Goal: Navigation & Orientation: Find specific page/section

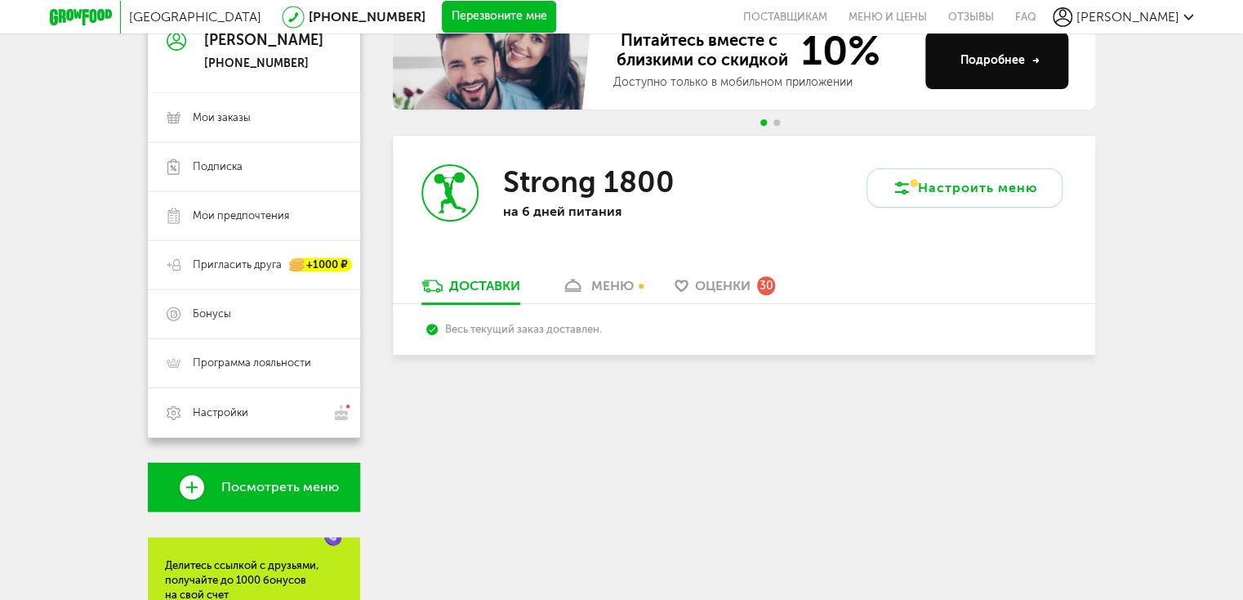
scroll to position [196, 0]
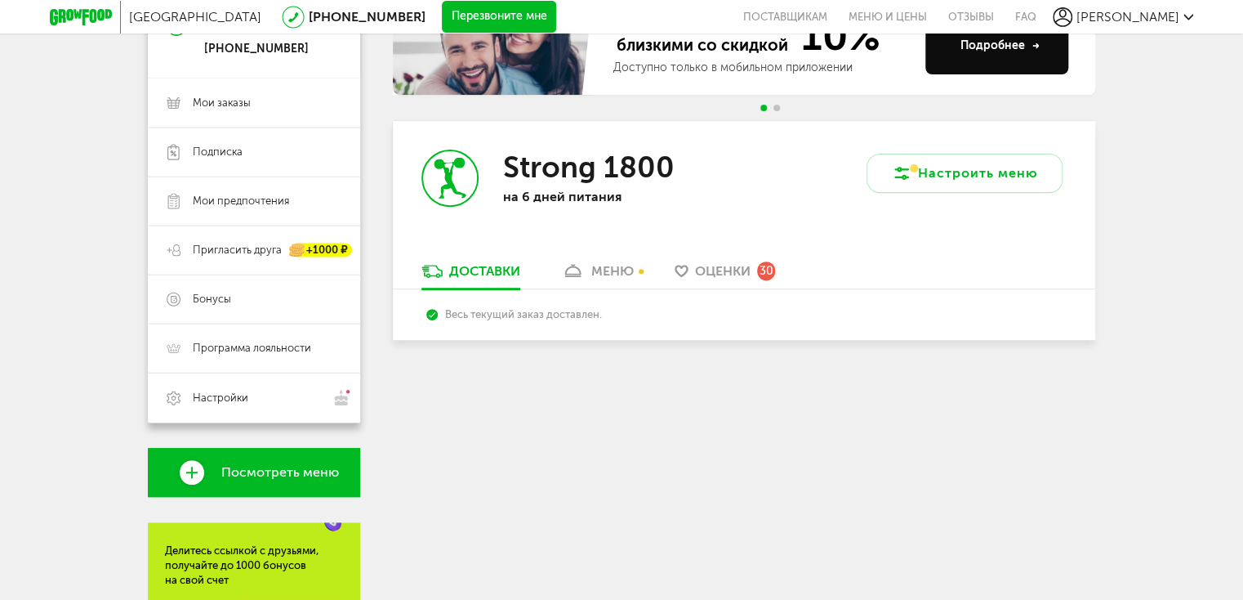
click at [608, 274] on div "меню" at bounding box center [612, 271] width 42 height 16
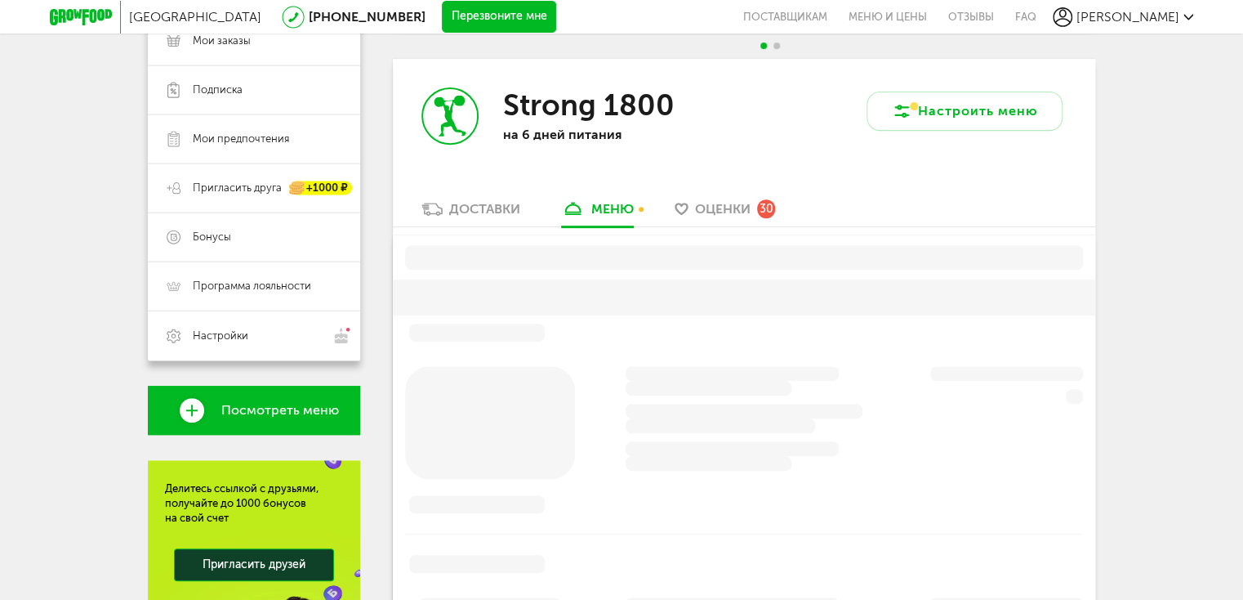
scroll to position [275, 0]
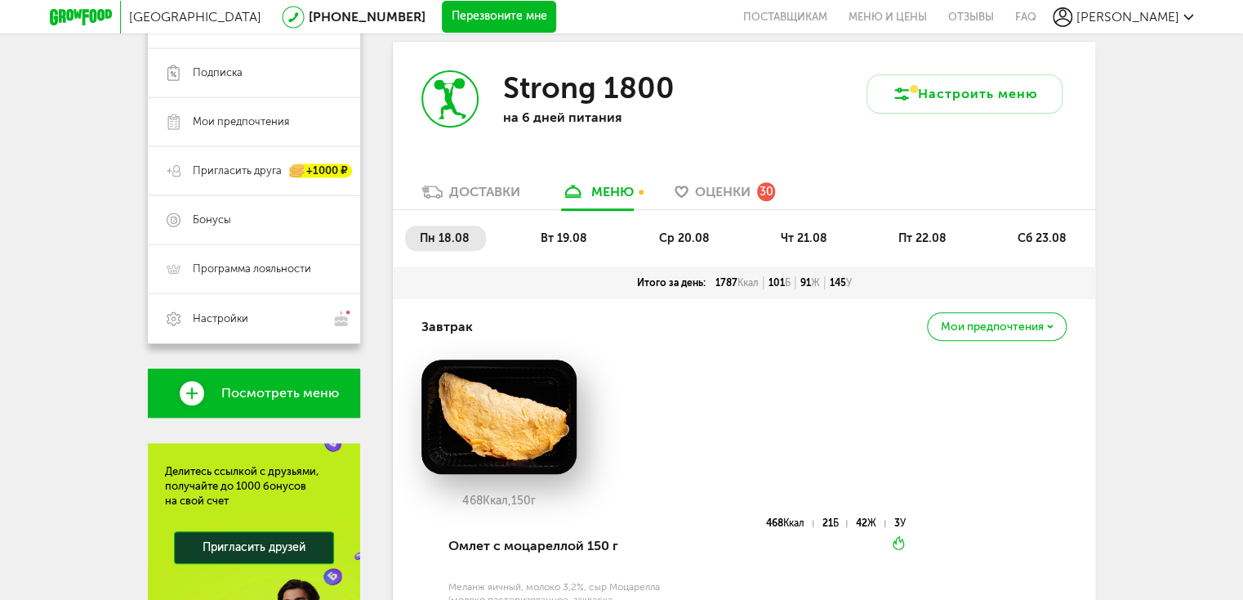
click at [502, 181] on div "Strong 1800 на 6 дней питания" at bounding box center [568, 112] width 351 height 141
click at [503, 185] on div "Доставки" at bounding box center [484, 192] width 71 height 16
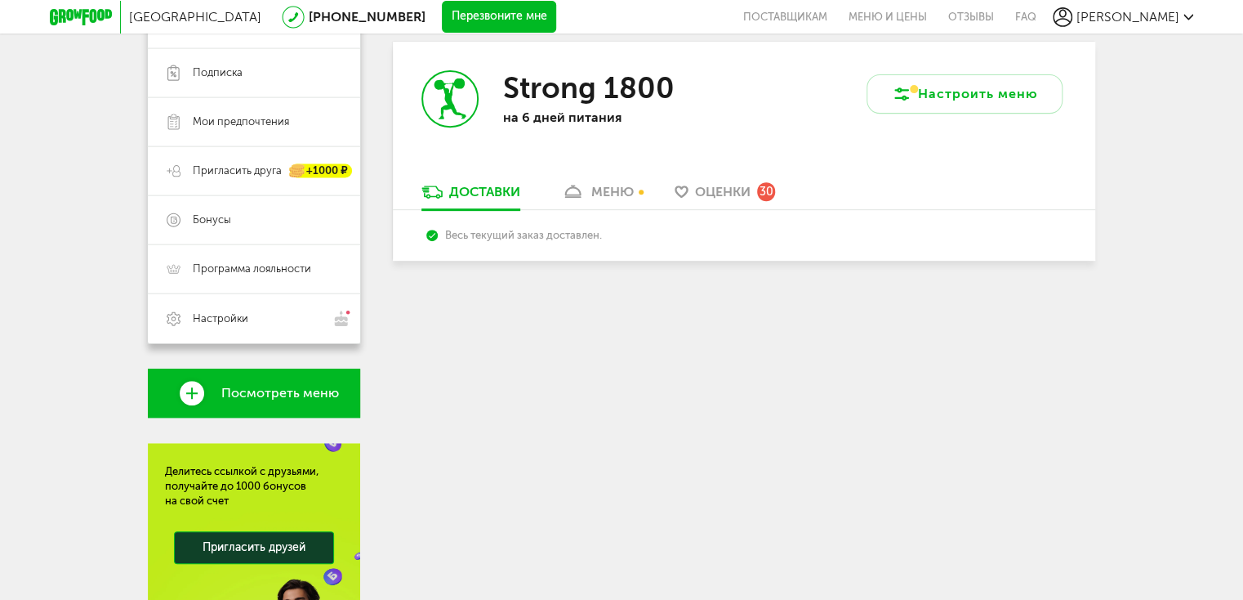
click at [614, 191] on div "меню" at bounding box center [612, 192] width 42 height 16
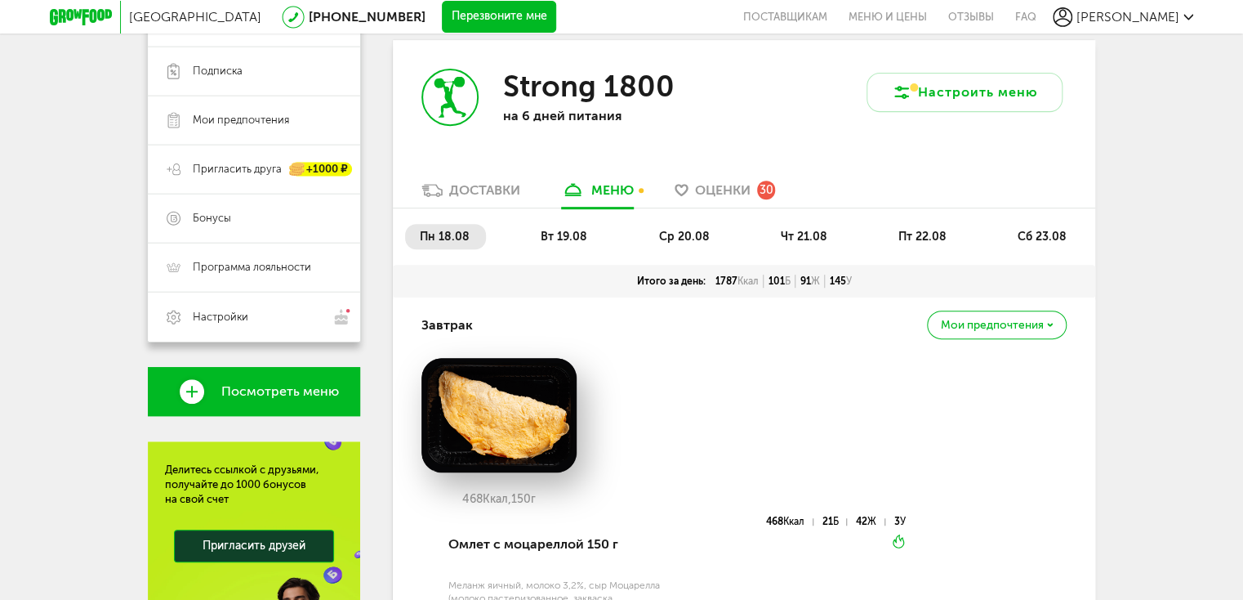
scroll to position [275, 0]
